Goal: Navigation & Orientation: Find specific page/section

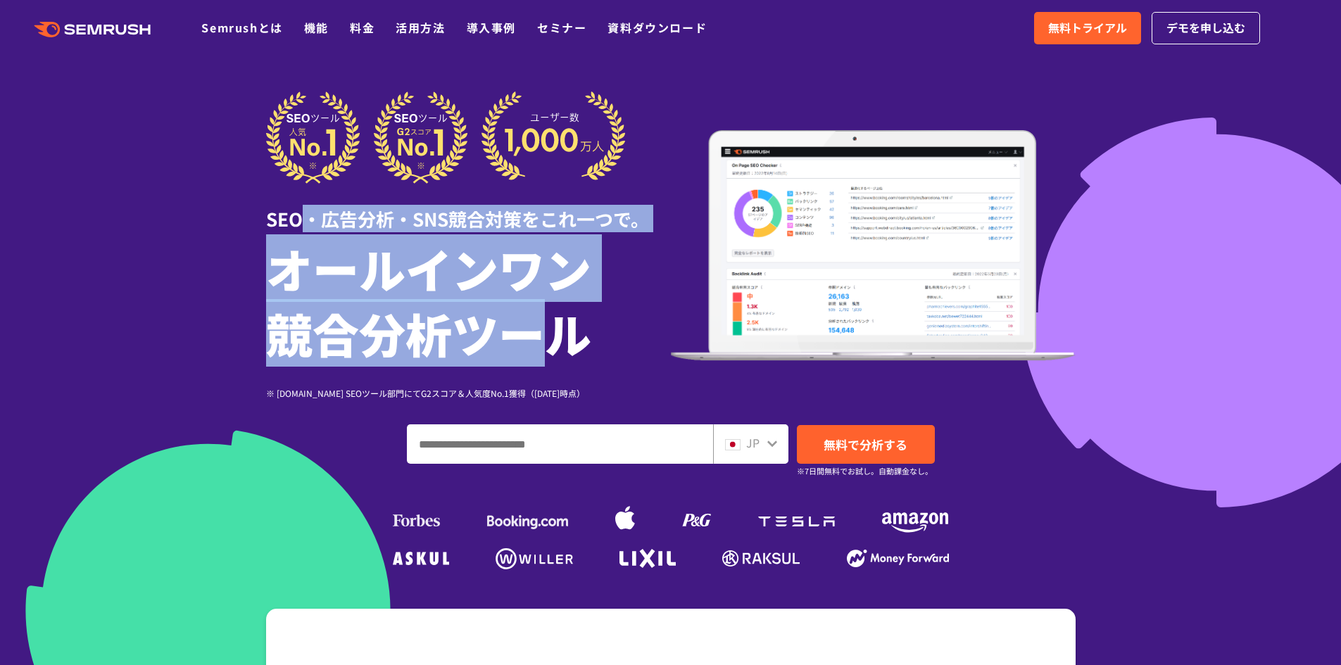
drag, startPoint x: 374, startPoint y: 237, endPoint x: 534, endPoint y: 310, distance: 176.4
click at [534, 310] on div "SEO・広告分析・SNS競合対策をこれ一つで。 オールインワン 競合分析ツール ※ [DOMAIN_NAME] SEOツール部門にてG2スコア＆人気度No.1…" at bounding box center [468, 246] width 405 height 308
click at [534, 310] on h1 "オールインワン 競合分析ツール" at bounding box center [468, 301] width 405 height 130
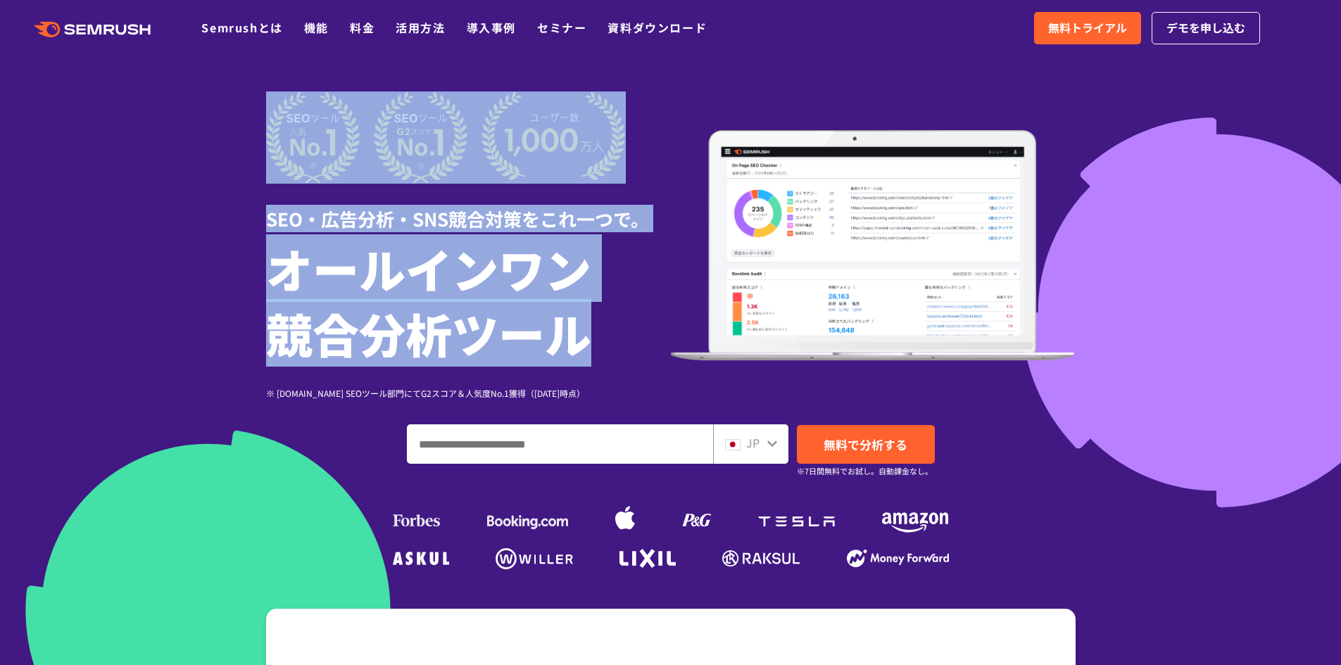
drag, startPoint x: 534, startPoint y: 310, endPoint x: 246, endPoint y: 270, distance: 290.8
click at [246, 270] on section "SEO・広告分析・SNS競合対策をこれ一つで。 オールインワン 競合分析ツール ※ [DOMAIN_NAME] SEOツール部門にてG2スコア＆人気度No.1…" at bounding box center [670, 392] width 1341 height 785
click at [246, 270] on div at bounding box center [670, 392] width 1341 height 785
